Goal: Task Accomplishment & Management: Complete application form

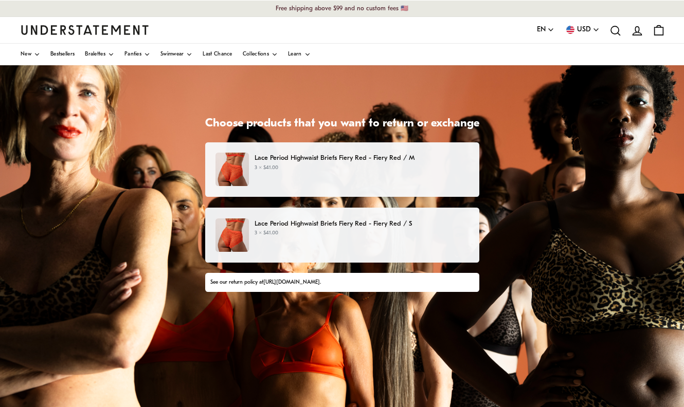
click at [335, 167] on p "3 × $41.00" at bounding box center [362, 168] width 214 height 8
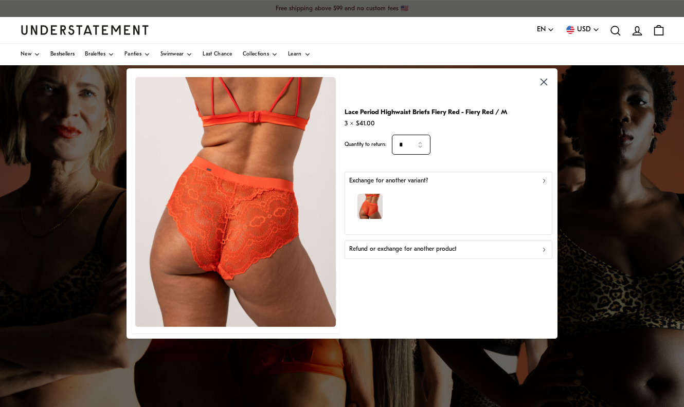
click at [421, 150] on input "*" at bounding box center [411, 145] width 39 height 20
click at [407, 193] on div "2" at bounding box center [412, 191] width 35 height 20
type input "*"
click at [441, 251] on p "Refund or exchange for another product" at bounding box center [403, 250] width 108 height 10
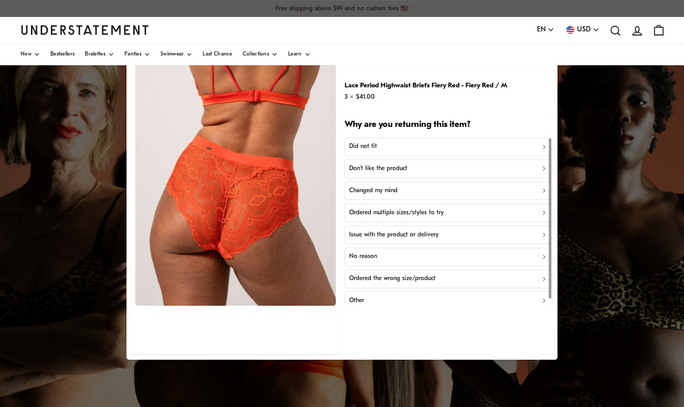
click at [423, 212] on p "Ordered multiple sizes/styles to try" at bounding box center [396, 213] width 95 height 10
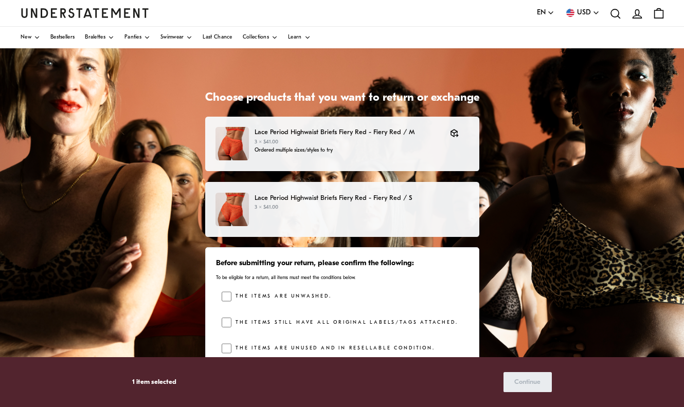
scroll to position [26, 0]
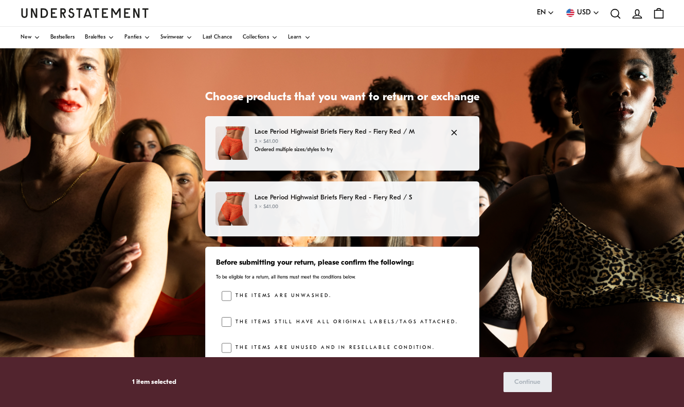
click at [382, 139] on p "3 × $41.00" at bounding box center [347, 142] width 185 height 8
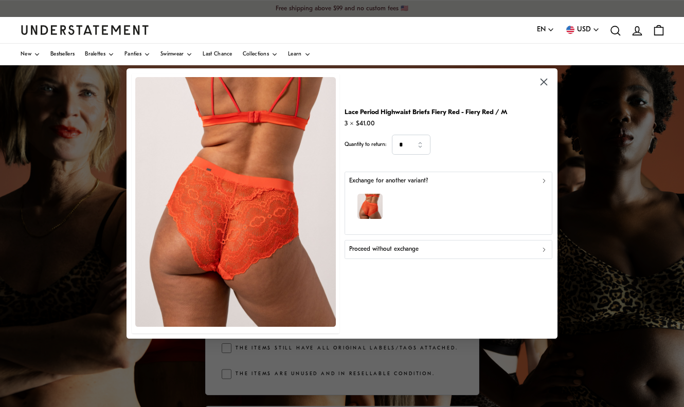
click at [437, 251] on div "Proceed without exchange" at bounding box center [448, 250] width 199 height 10
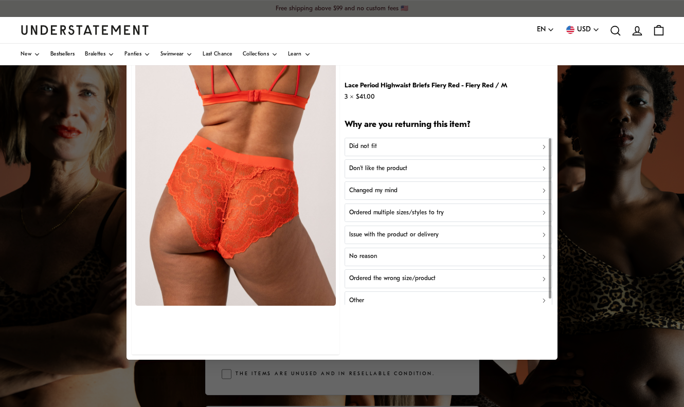
click at [425, 215] on p "Ordered multiple sizes/styles to try" at bounding box center [396, 213] width 95 height 10
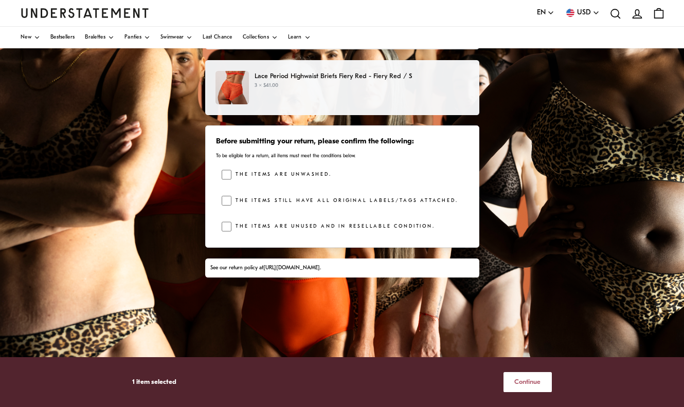
scroll to position [156, 0]
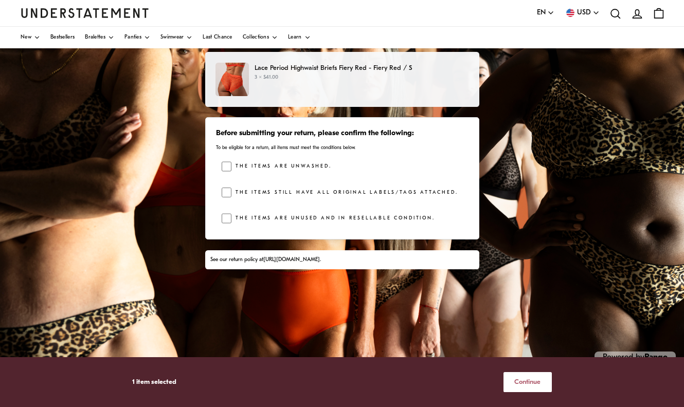
click at [526, 381] on span "Continue" at bounding box center [527, 382] width 26 height 19
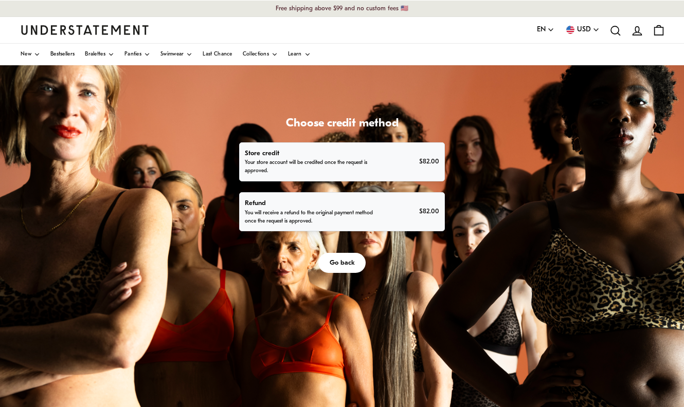
click at [401, 212] on div "Refund You will receive a refund to the original payment method once the reques…" at bounding box center [342, 212] width 194 height 28
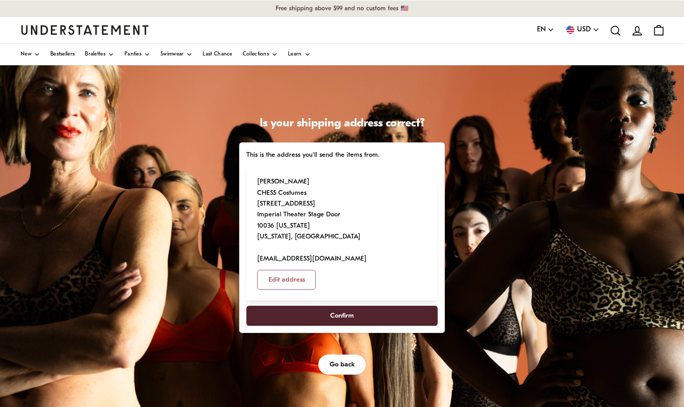
click at [402, 307] on span "Confirm" at bounding box center [342, 316] width 169 height 19
select select "**"
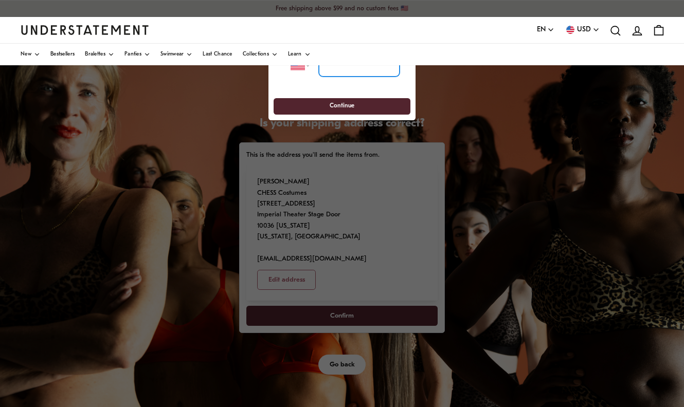
click at [341, 69] on input "tel" at bounding box center [359, 65] width 81 height 23
type input "**********"
click at [372, 103] on span "Continue" at bounding box center [342, 106] width 118 height 16
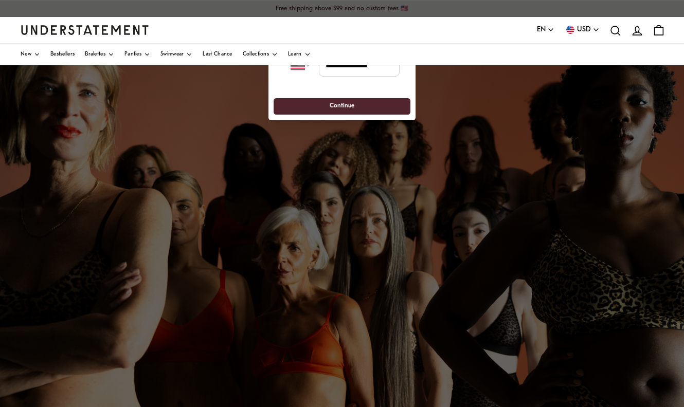
click at [347, 103] on span "Continue" at bounding box center [342, 106] width 25 height 16
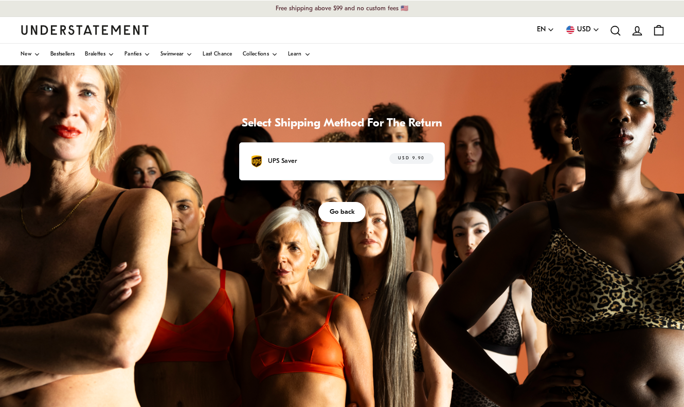
click at [342, 209] on span "Go back" at bounding box center [342, 212] width 25 height 19
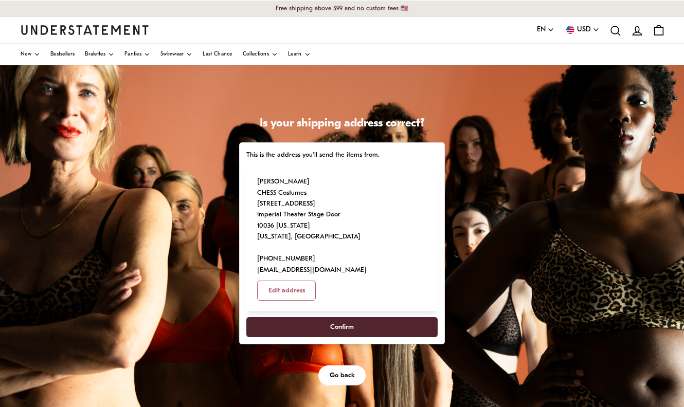
click at [361, 318] on span "Confirm" at bounding box center [342, 327] width 169 height 19
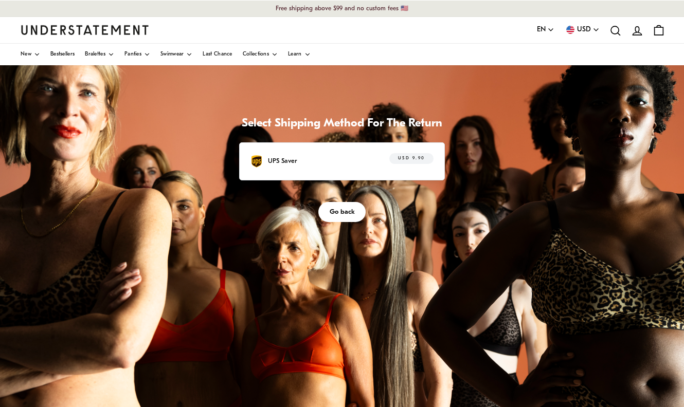
click at [406, 163] on span "USD 9.90" at bounding box center [411, 159] width 27 height 10
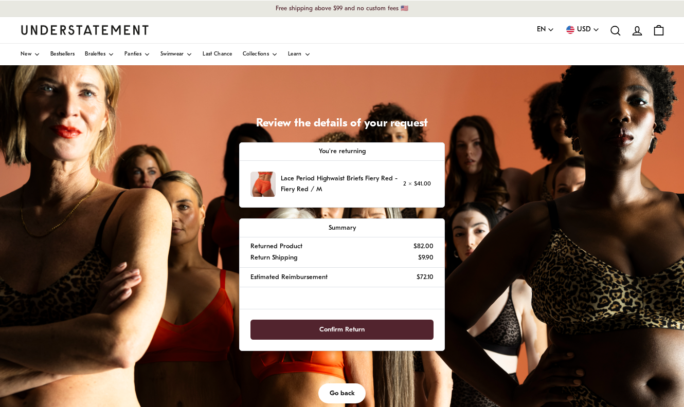
click at [404, 325] on span "Confirm Return" at bounding box center [342, 330] width 161 height 19
